Goal: Information Seeking & Learning: Learn about a topic

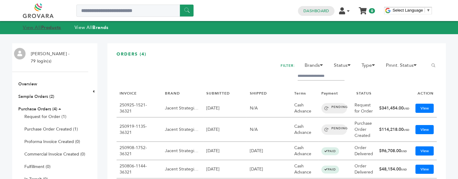
click at [45, 29] on strong "Products" at bounding box center [51, 27] width 20 height 6
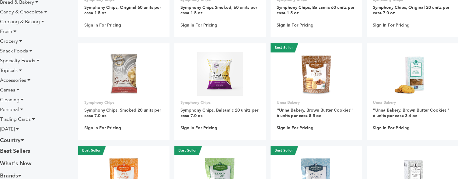
scroll to position [159, 0]
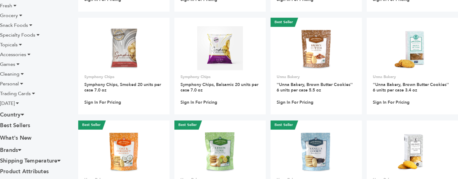
click at [10, 65] on span "Games" at bounding box center [7, 64] width 15 height 7
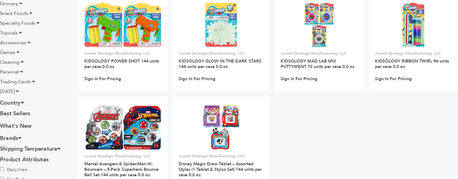
scroll to position [132, 0]
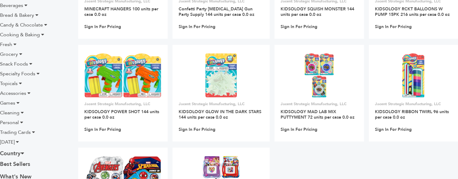
click at [31, 132] on li "Trading Cards" at bounding box center [34, 132] width 69 height 7
click at [34, 132] on icon at bounding box center [33, 131] width 3 height 5
click at [7, 151] on label "Football" at bounding box center [21, 150] width 43 height 7
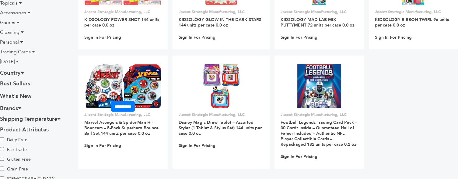
scroll to position [225, 0]
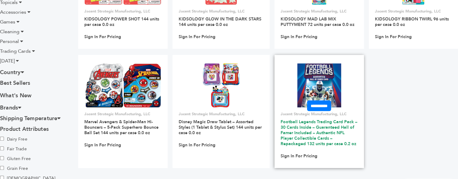
click at [306, 123] on link "Football Legends Trading Card Pack – 30 Cards Inside – Guaranteed Hall of Famer…" at bounding box center [319, 133] width 77 height 28
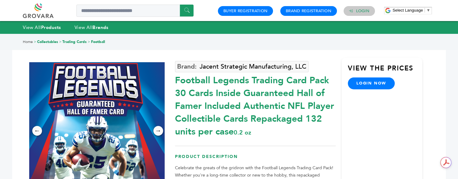
click at [356, 12] on h4 "Login" at bounding box center [359, 11] width 31 height 10
click at [361, 11] on link "Login" at bounding box center [362, 10] width 13 height 5
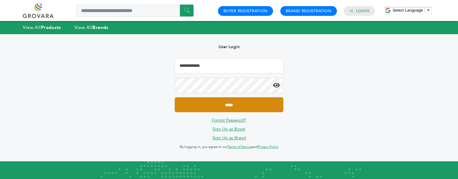
type input "**********"
click at [227, 106] on input "*****" at bounding box center [229, 104] width 108 height 15
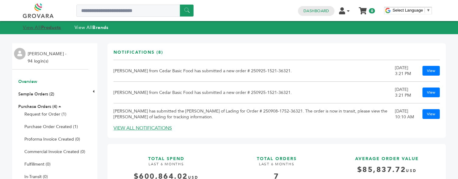
click at [47, 29] on strong "Products" at bounding box center [51, 27] width 20 height 6
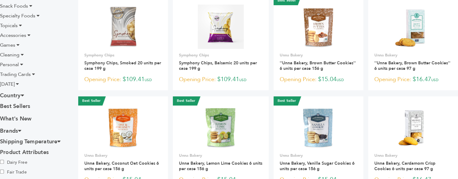
scroll to position [178, 0]
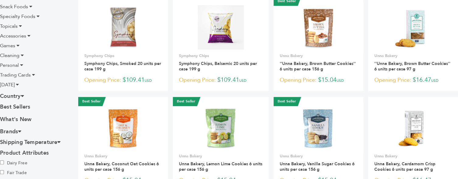
click at [32, 75] on icon at bounding box center [33, 74] width 3 height 5
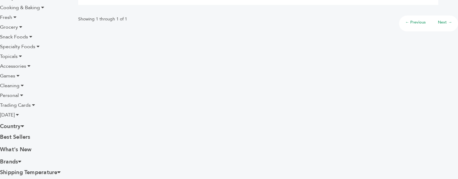
scroll to position [160, 0]
click at [32, 107] on icon at bounding box center [33, 104] width 3 height 5
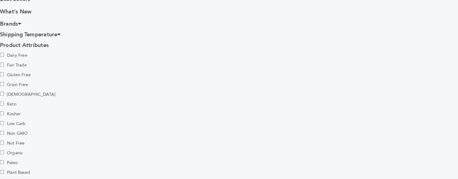
scroll to position [298, 0]
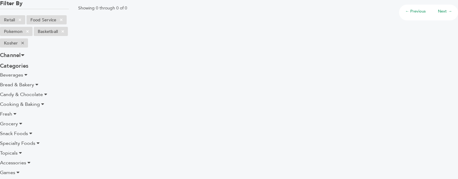
scroll to position [77, 0]
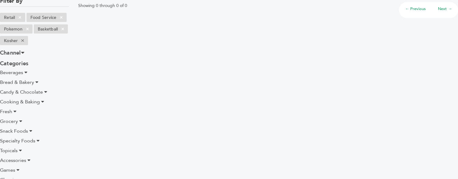
click at [10, 73] on span "Beverages" at bounding box center [11, 72] width 23 height 7
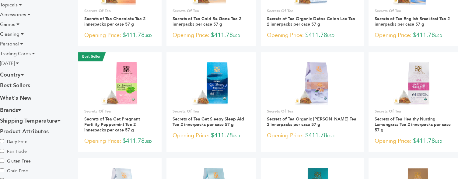
scroll to position [334, 0]
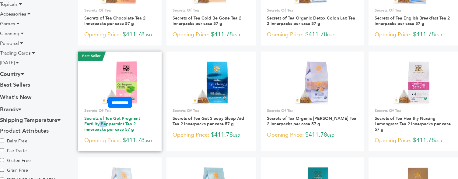
drag, startPoint x: 158, startPoint y: 113, endPoint x: 89, endPoint y: 118, distance: 69.4
click at [89, 118] on h3 "Secrets of Tea Get Pregnant Fertility Peppermint Tea 2 innerpacks per case 57 g" at bounding box center [119, 126] width 71 height 20
click at [101, 121] on link "Secrets of Tea Get Pregnant Fertility Peppermint Tea 2 innerpacks per case 57 g" at bounding box center [112, 123] width 56 height 17
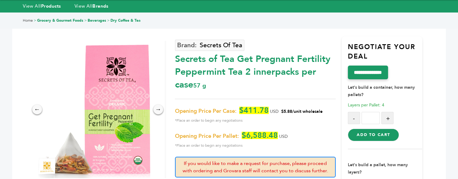
scroll to position [22, 0]
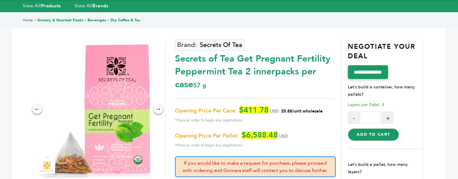
click at [291, 94] on div "Secrets Of Tea Secrets of Tea Get Pregnant Fertility Peppermint Tea 2 innerpack…" at bounding box center [255, 147] width 161 height 222
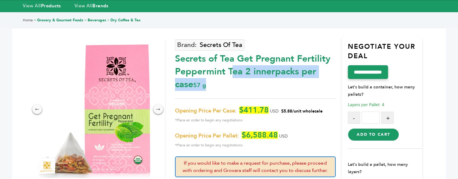
drag, startPoint x: 214, startPoint y: 84, endPoint x: 176, endPoint y: 61, distance: 44.4
click at [176, 61] on div "Secrets of Tea Get Pregnant Fertility Peppermint Tea 2 innerpacks per case 57 g" at bounding box center [255, 69] width 161 height 41
copy div "Secrets of Tea Get Pregnant Fertility Peppermint Tea 2 innerpacks per case 57 g"
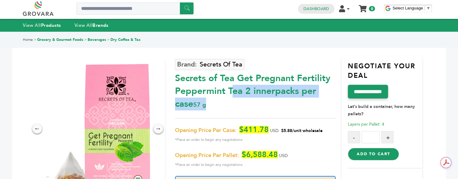
scroll to position [0, 0]
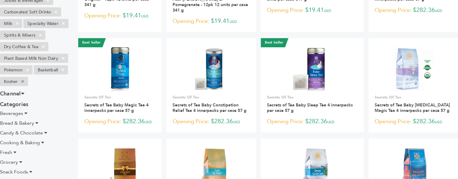
scroll to position [150, 0]
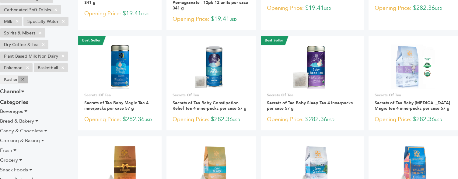
click at [24, 83] on span "×" at bounding box center [23, 79] width 10 height 7
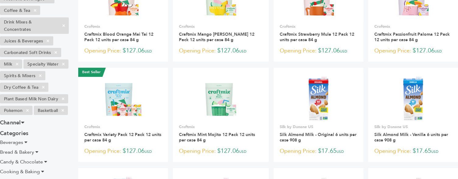
scroll to position [110, 0]
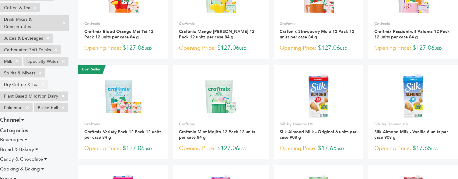
click at [32, 89] on li "Dry Coffee & Tea ×" at bounding box center [24, 84] width 48 height 9
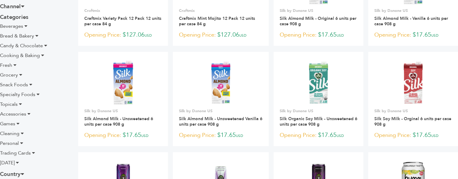
scroll to position [224, 0]
click at [43, 49] on li "Candy & Chocolate" at bounding box center [34, 44] width 69 height 7
click at [44, 47] on icon at bounding box center [45, 44] width 3 height 5
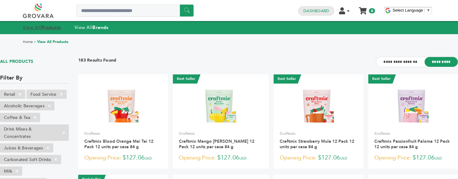
click at [42, 26] on strong "Products" at bounding box center [51, 27] width 20 height 6
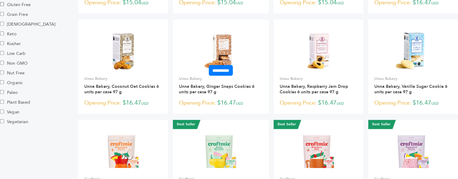
scroll to position [356, 0]
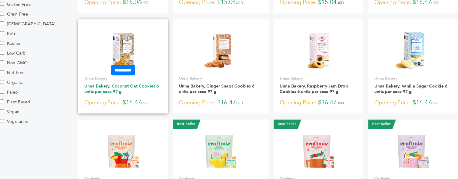
click at [144, 86] on link "Unna Bakery, Coconut Oat Cookies 6 units per case 97 g" at bounding box center [121, 88] width 75 height 11
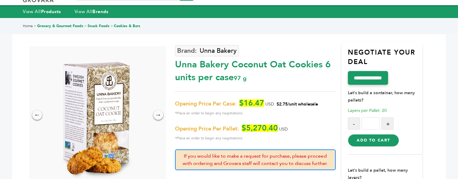
scroll to position [16, 0]
drag, startPoint x: 250, startPoint y: 78, endPoint x: 175, endPoint y: 69, distance: 75.4
click at [175, 69] on div "Unna Bakery Coconut Oat Cookies 6 units per case 97 g" at bounding box center [255, 69] width 161 height 29
copy div "Unna Bakery Coconut Oat Cookies 6 units per case 97 g"
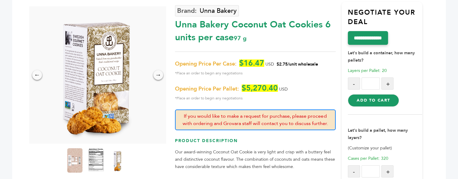
scroll to position [0, 0]
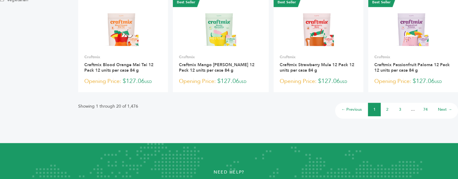
scroll to position [491, 0]
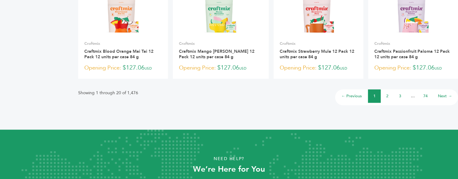
click at [387, 95] on link "2" at bounding box center [387, 95] width 2 height 5
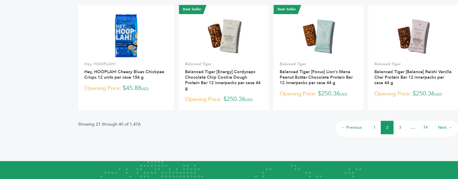
scroll to position [521, 0]
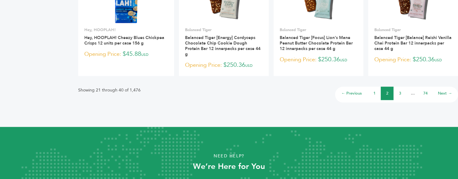
click at [399, 90] on link "3" at bounding box center [400, 92] width 2 height 5
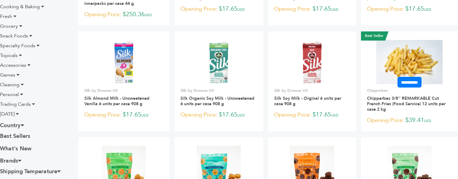
scroll to position [149, 0]
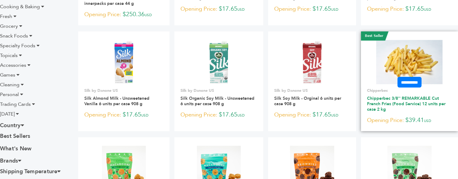
click at [379, 104] on link "Chipperbec 3/8'' REMARKABLE Cut French Fries (Food Service) 12 units per case 2…" at bounding box center [406, 103] width 79 height 17
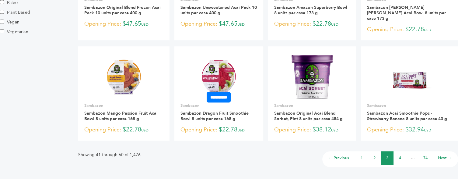
scroll to position [476, 0]
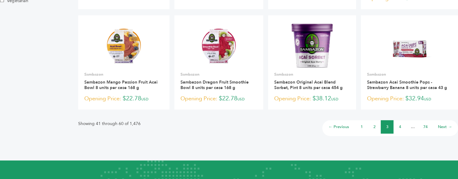
click at [400, 124] on link "4" at bounding box center [400, 126] width 2 height 5
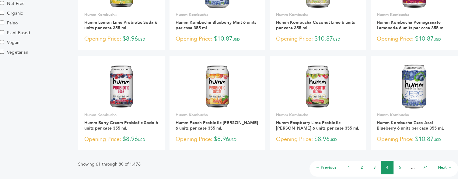
scroll to position [482, 0]
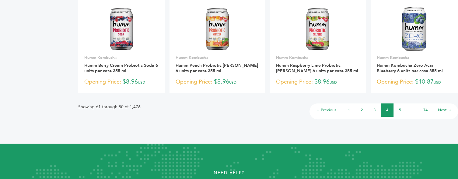
click at [398, 111] on li "5" at bounding box center [400, 109] width 13 height 13
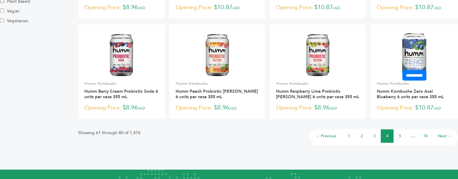
scroll to position [457, 0]
click at [399, 136] on link "5" at bounding box center [400, 135] width 2 height 5
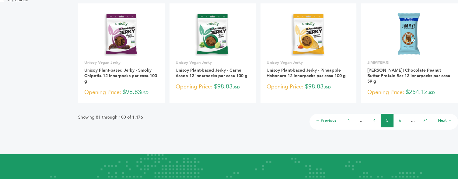
scroll to position [478, 0]
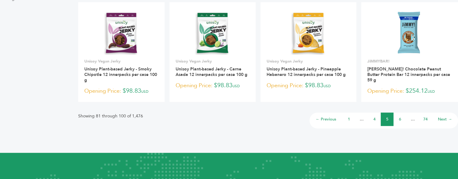
click at [400, 116] on link "6" at bounding box center [400, 118] width 2 height 5
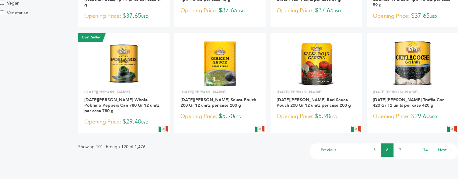
scroll to position [471, 0]
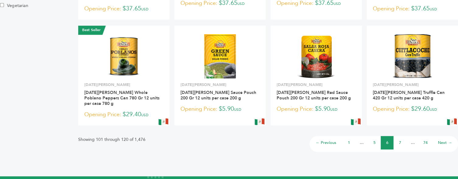
click at [400, 140] on link "7" at bounding box center [400, 142] width 2 height 5
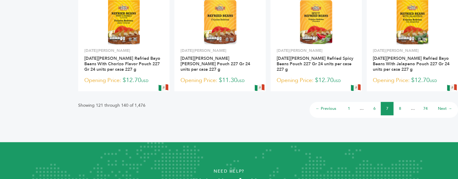
scroll to position [539, 0]
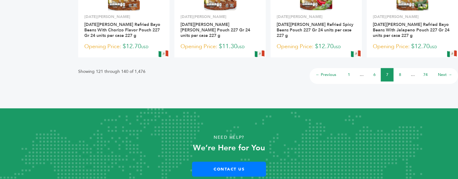
click at [401, 72] on link "8" at bounding box center [400, 74] width 2 height 5
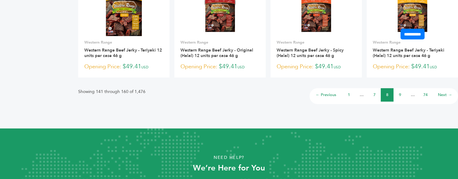
scroll to position [556, 0]
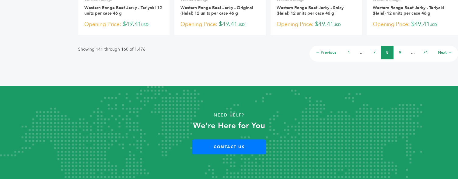
click at [401, 53] on link "9" at bounding box center [400, 52] width 2 height 5
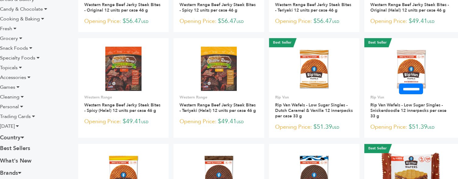
scroll to position [141, 0]
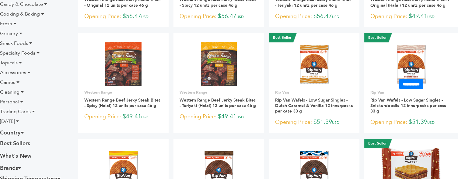
click at [401, 53] on img at bounding box center [411, 64] width 33 height 44
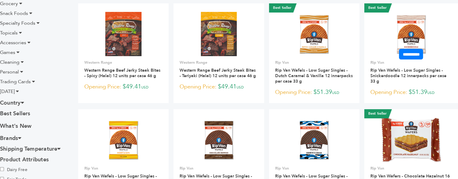
scroll to position [174, 0]
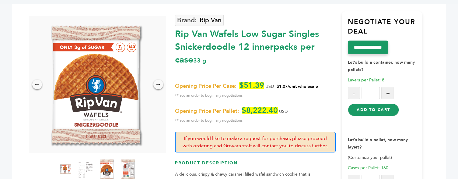
click at [187, 60] on div "Rip Van Wafels Low Sugar Singles Snickerdoodle 12 innerpacks per case 33 g" at bounding box center [255, 45] width 161 height 41
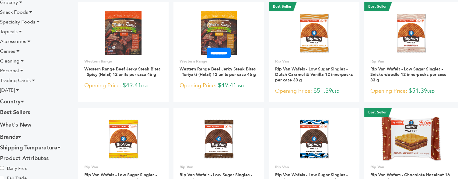
scroll to position [172, 0]
